Goal: Task Accomplishment & Management: Use online tool/utility

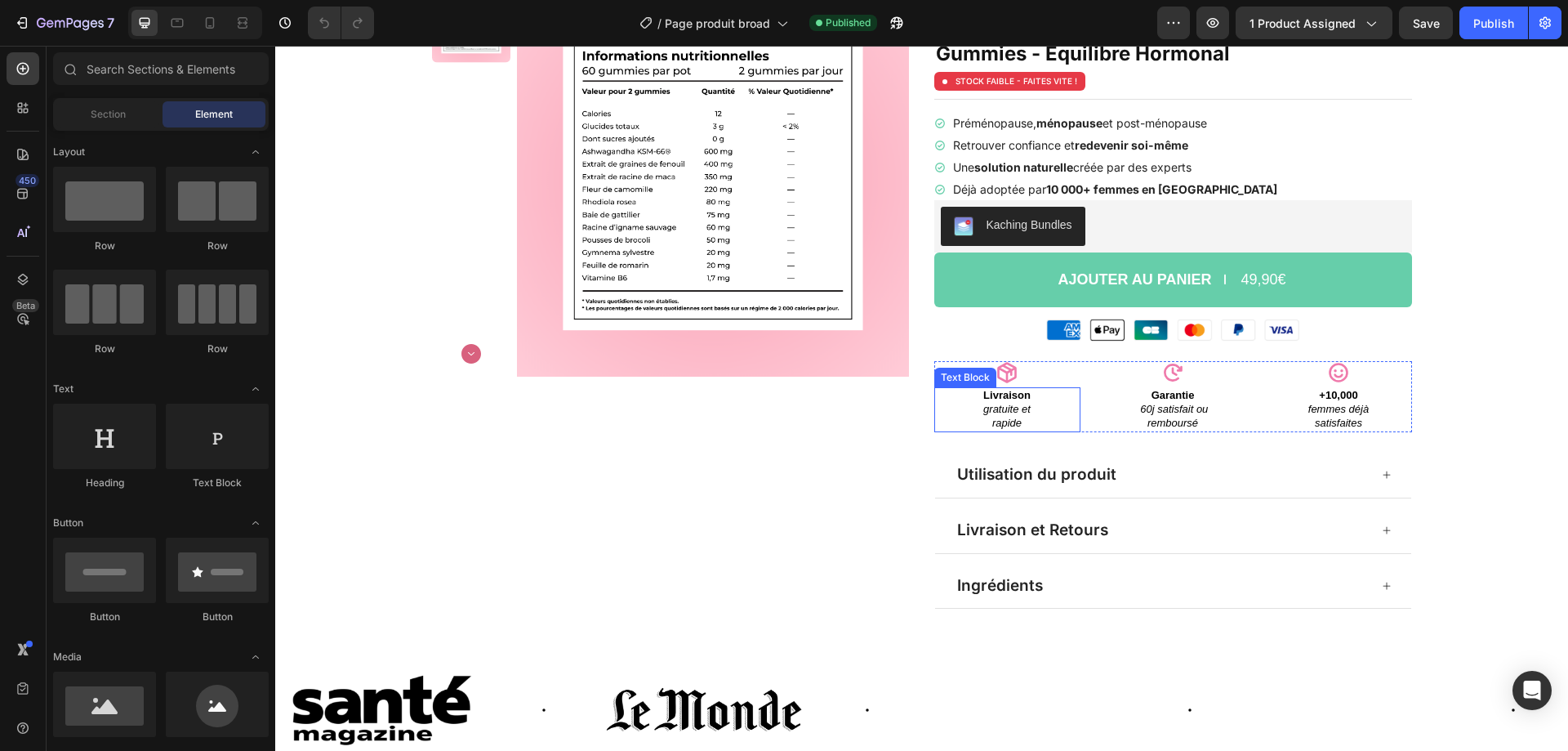
scroll to position [245, 0]
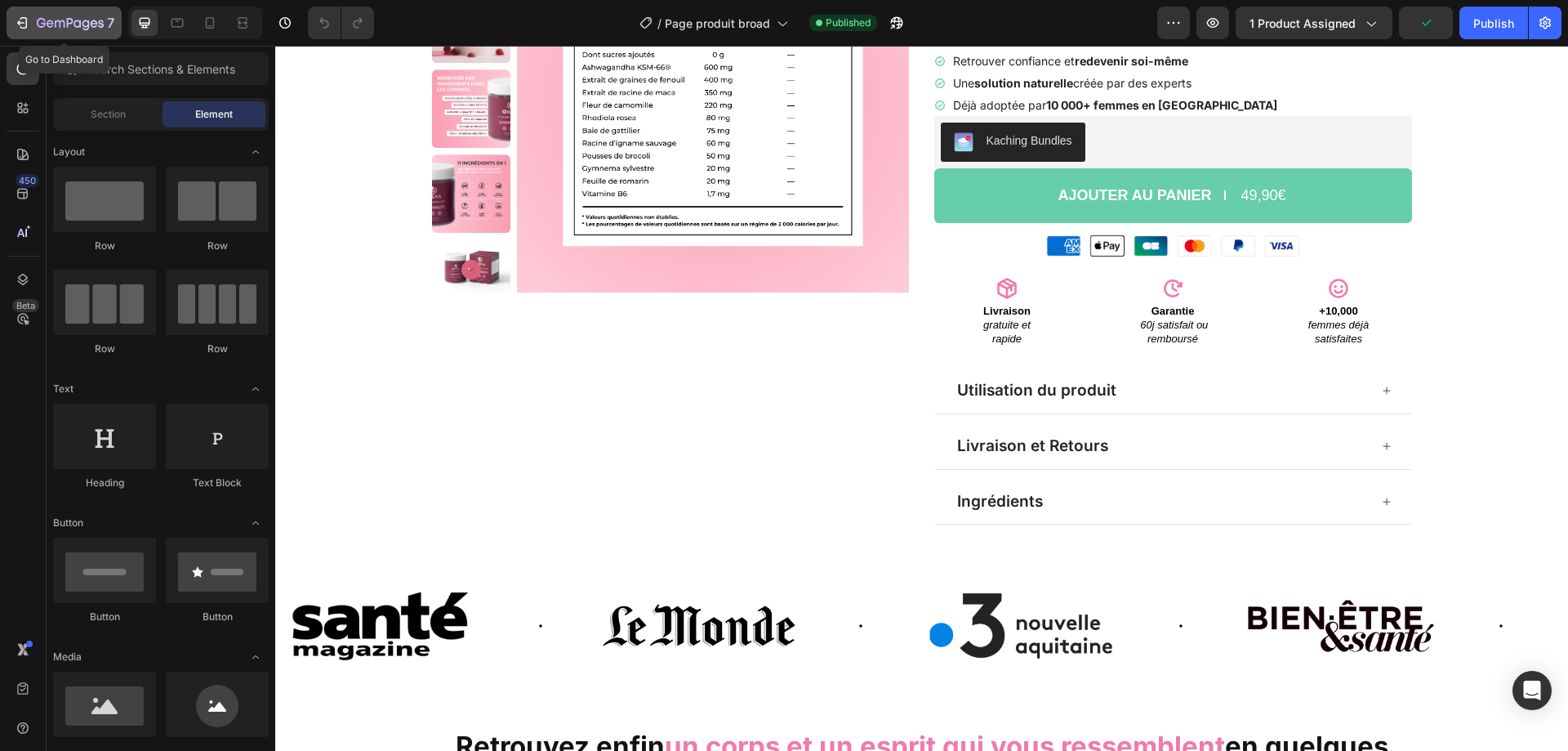
click at [102, 18] on icon "button" at bounding box center [70, 25] width 67 height 14
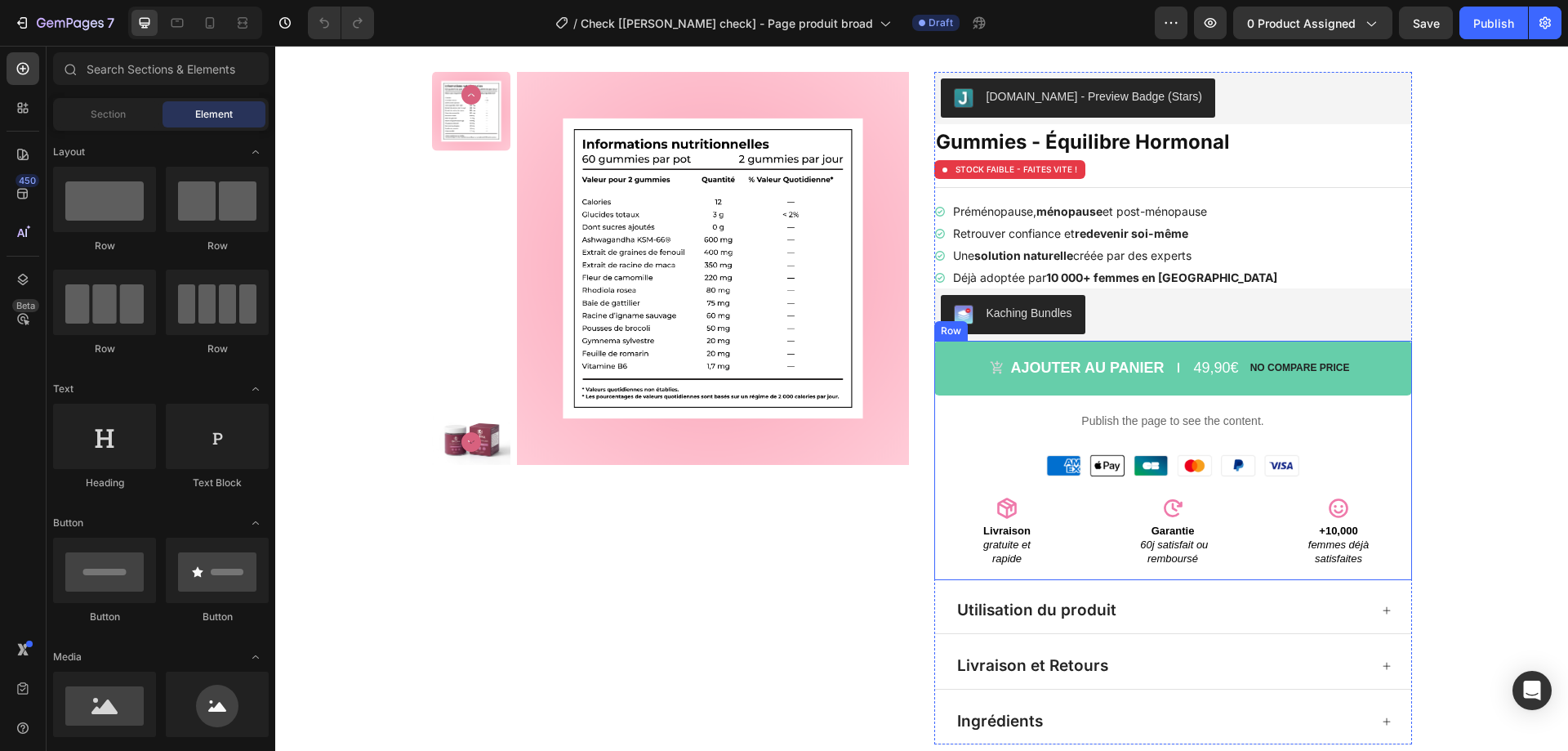
scroll to position [81, 0]
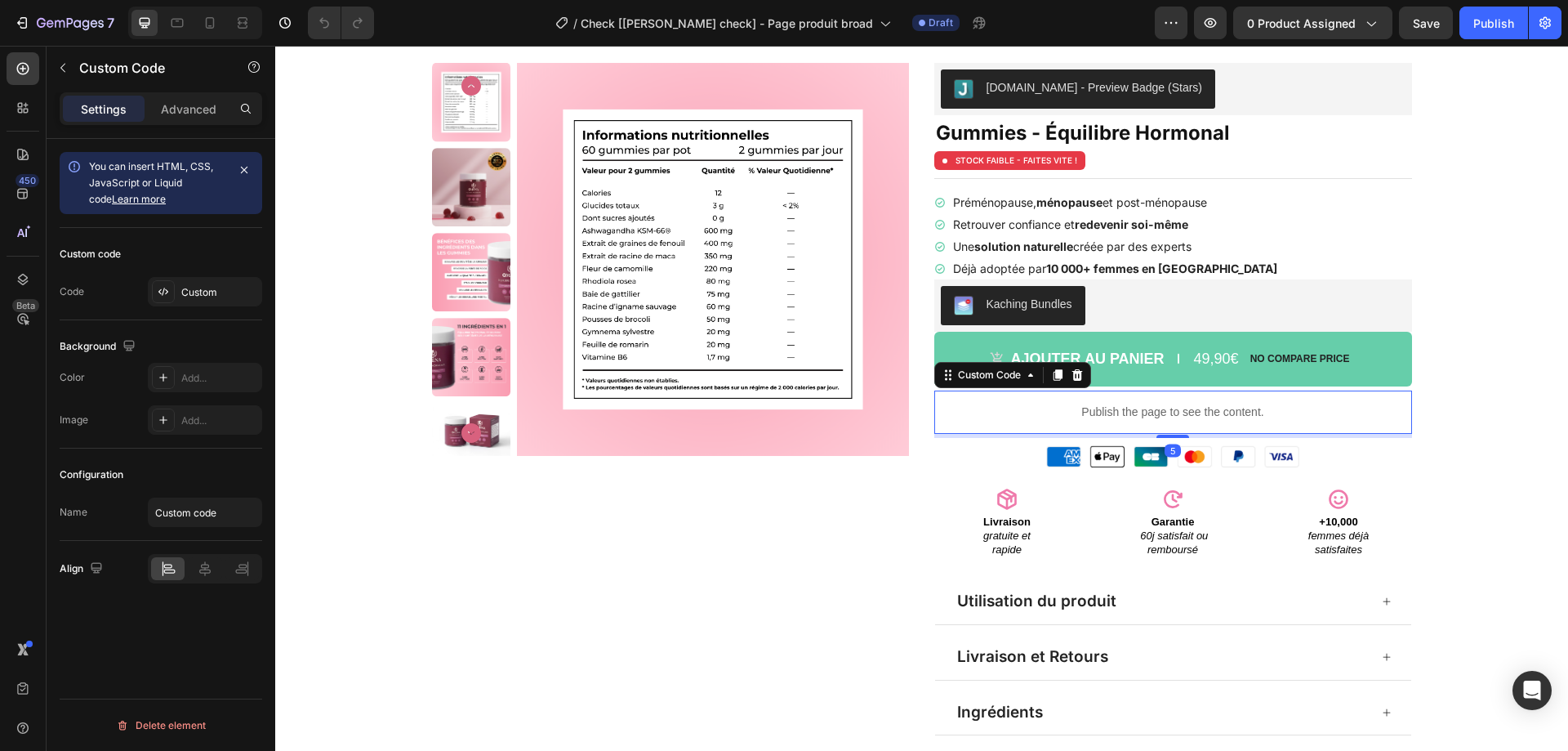
click at [1063, 415] on p "Publish the page to see the content." at bounding box center [1172, 412] width 477 height 18
click at [1495, 16] on div "Publish" at bounding box center [1494, 24] width 41 height 18
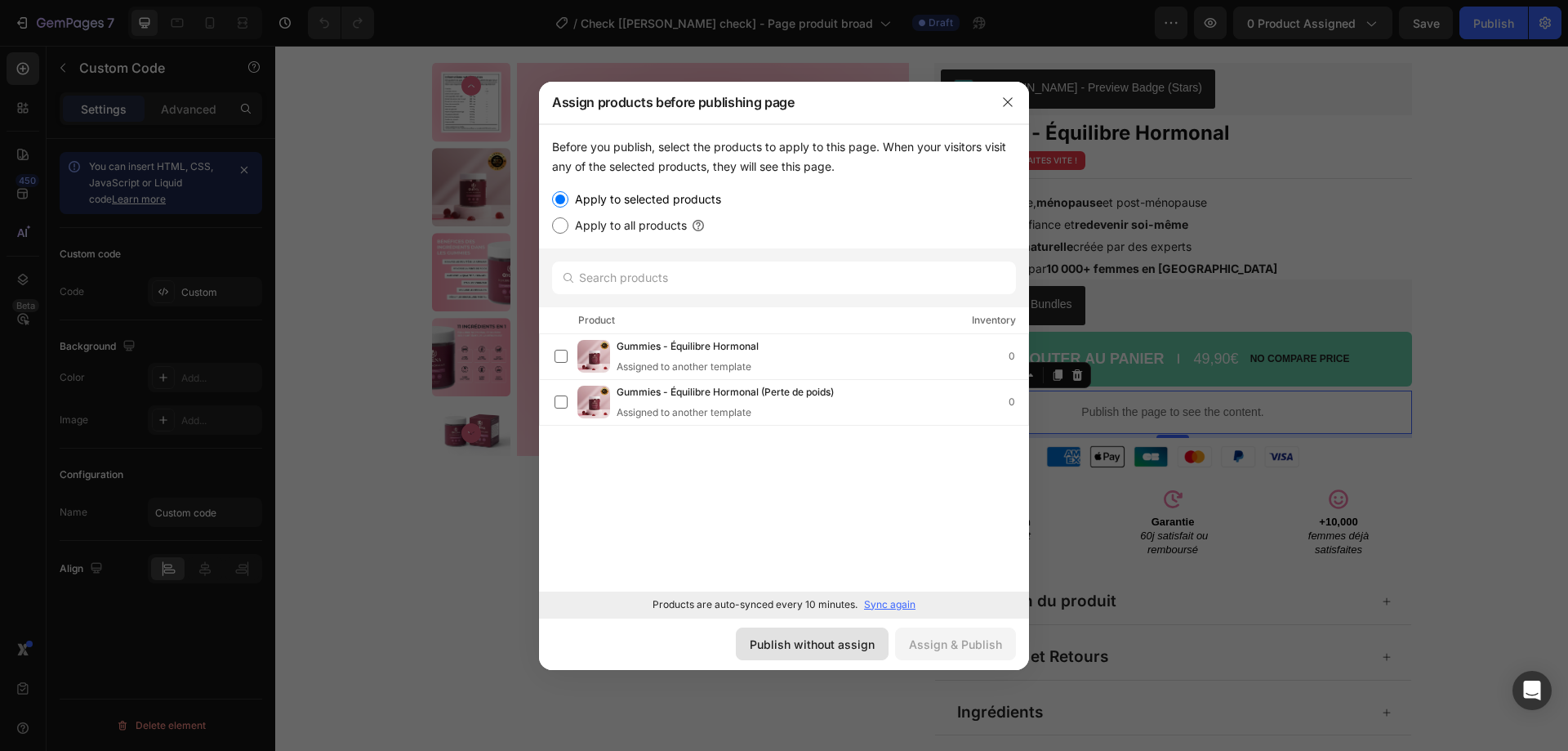
click at [819, 645] on div "Publish without assign" at bounding box center [812, 644] width 125 height 18
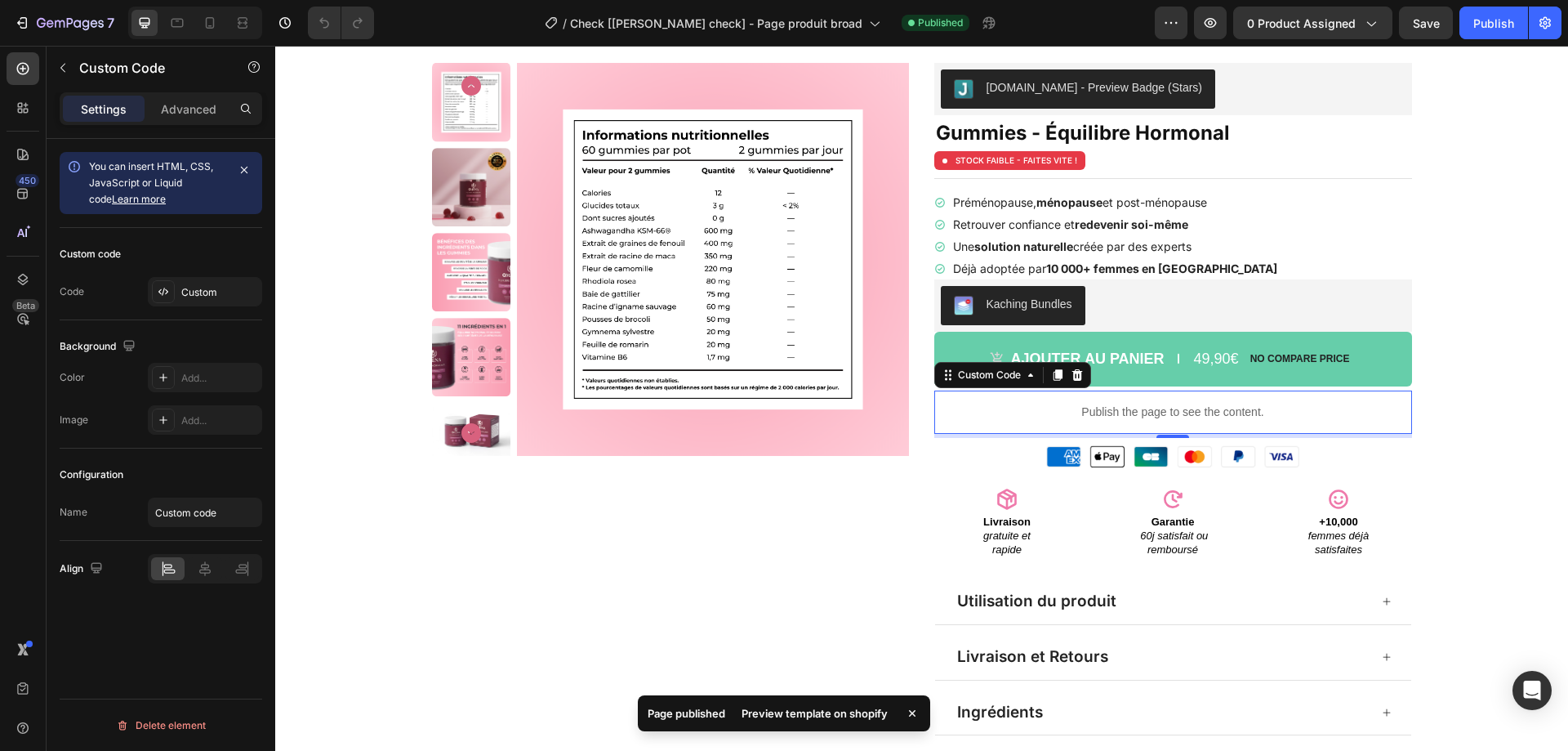
click at [824, 713] on div "Preview template on shopify" at bounding box center [814, 713] width 166 height 23
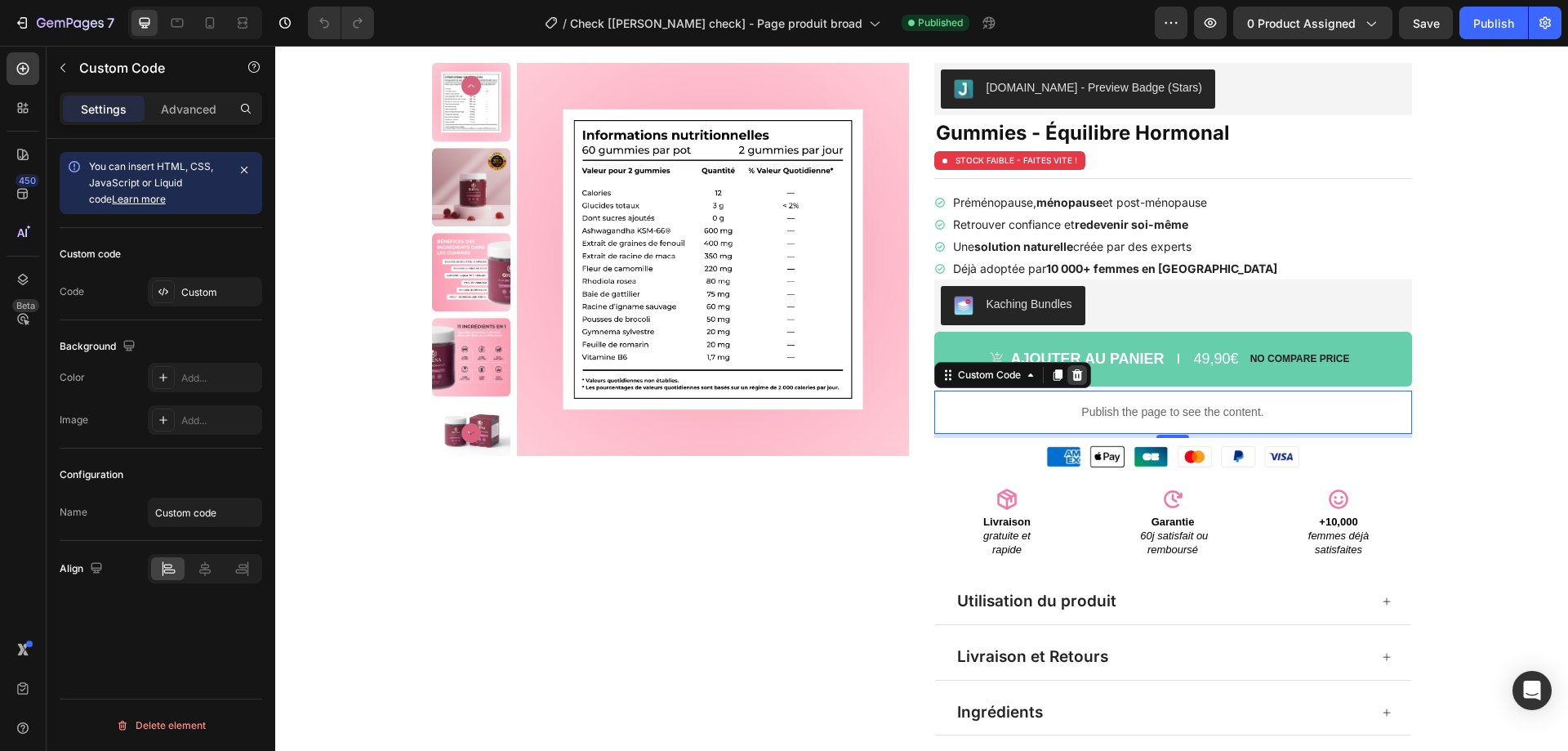
click at [1071, 374] on icon at bounding box center [1077, 373] width 11 height 11
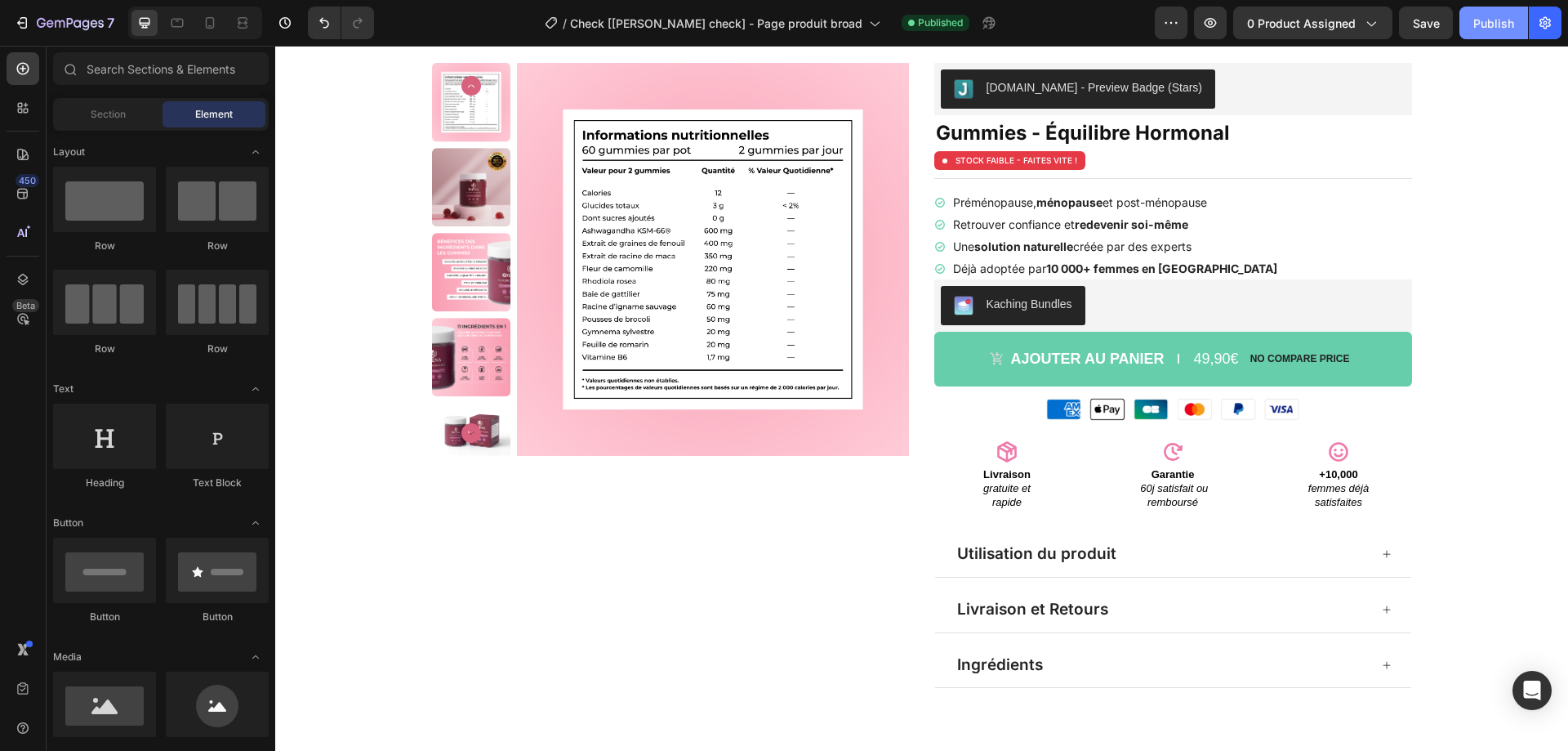
click at [1487, 31] on div "Publish" at bounding box center [1494, 24] width 41 height 18
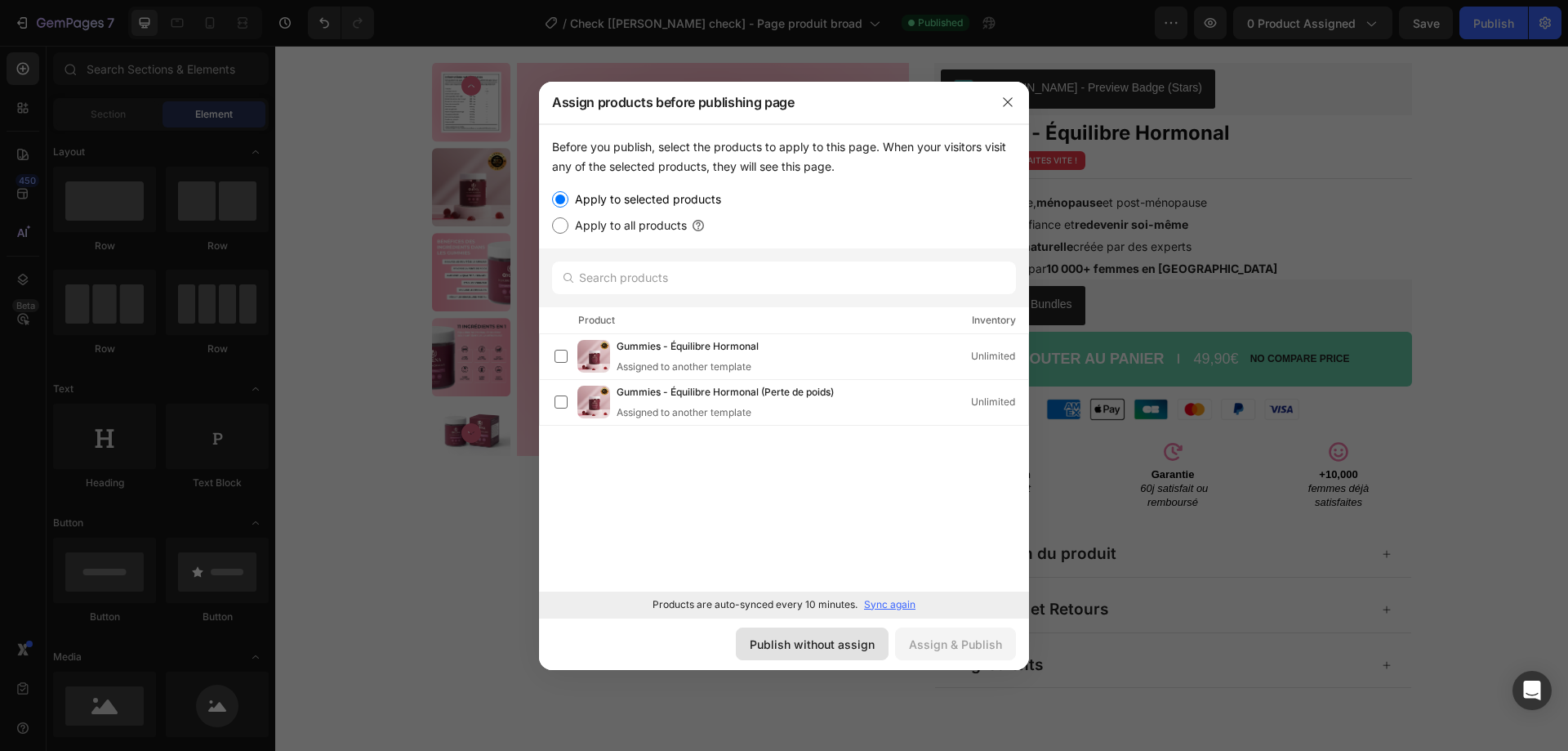
click at [851, 641] on div "Publish without assign" at bounding box center [812, 644] width 125 height 18
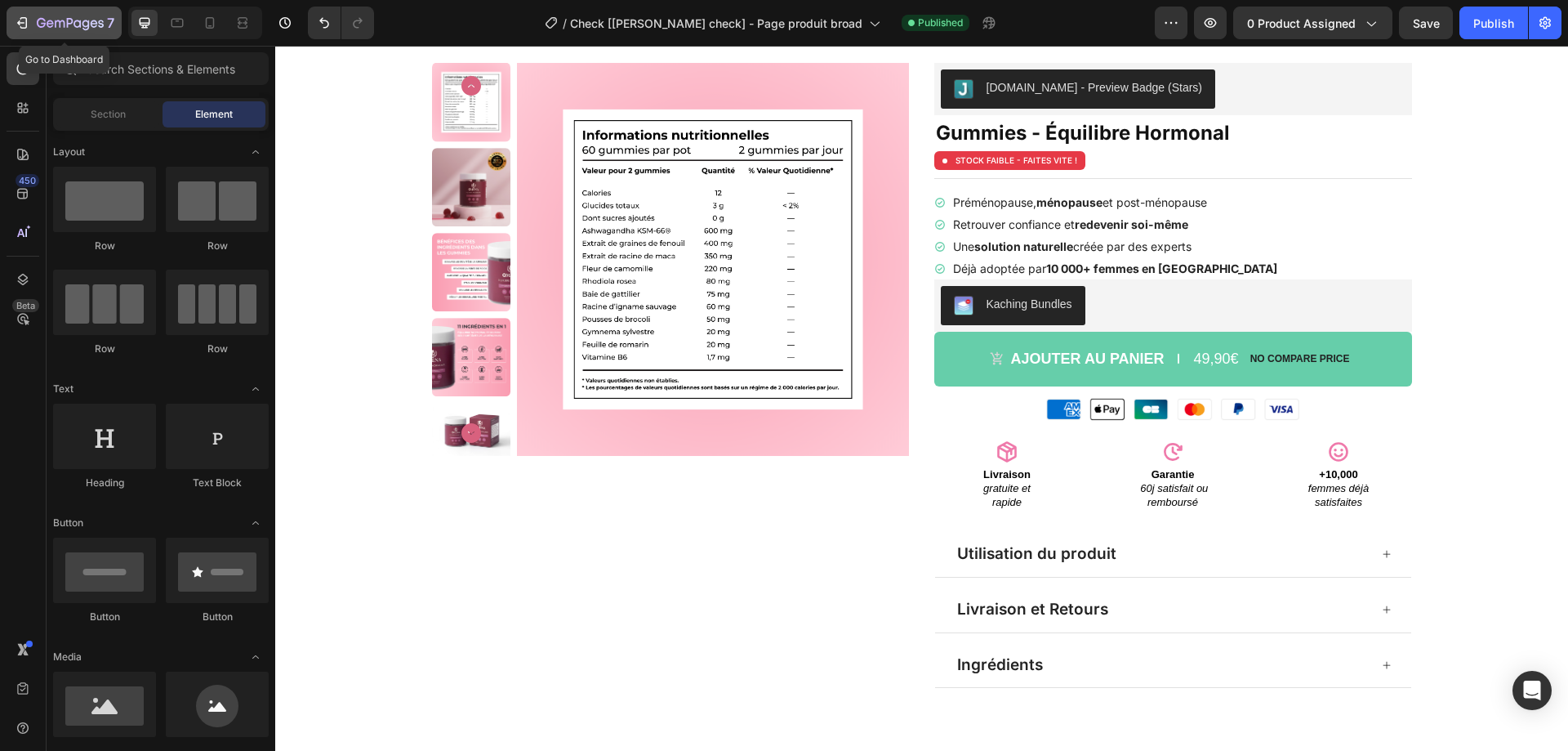
click at [61, 23] on icon "button" at bounding box center [70, 25] width 67 height 14
